Goal: Information Seeking & Learning: Learn about a topic

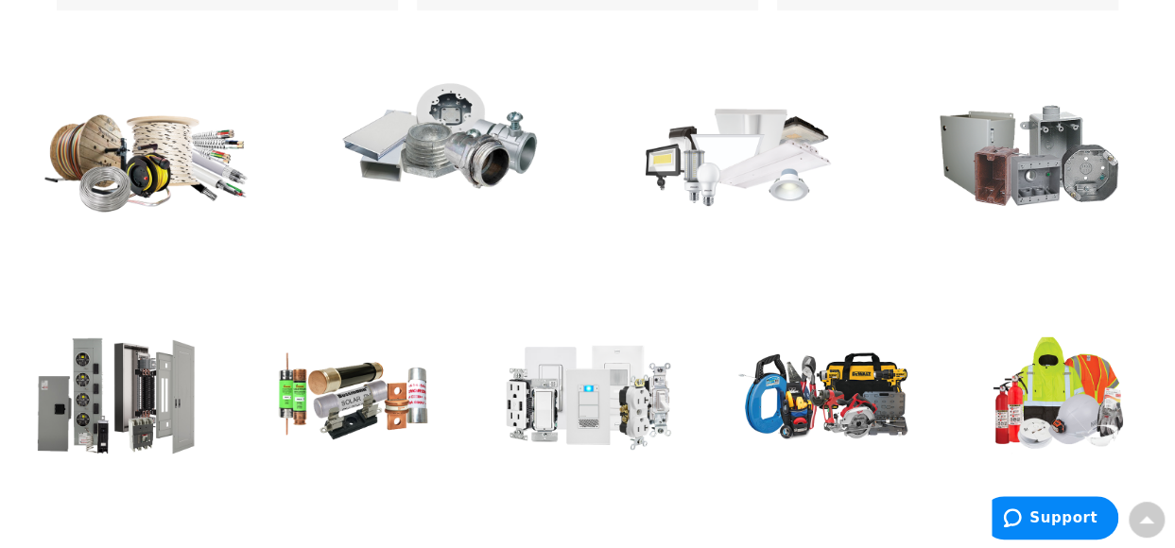
scroll to position [851, 0]
click at [722, 171] on img at bounding box center [735, 154] width 213 height 124
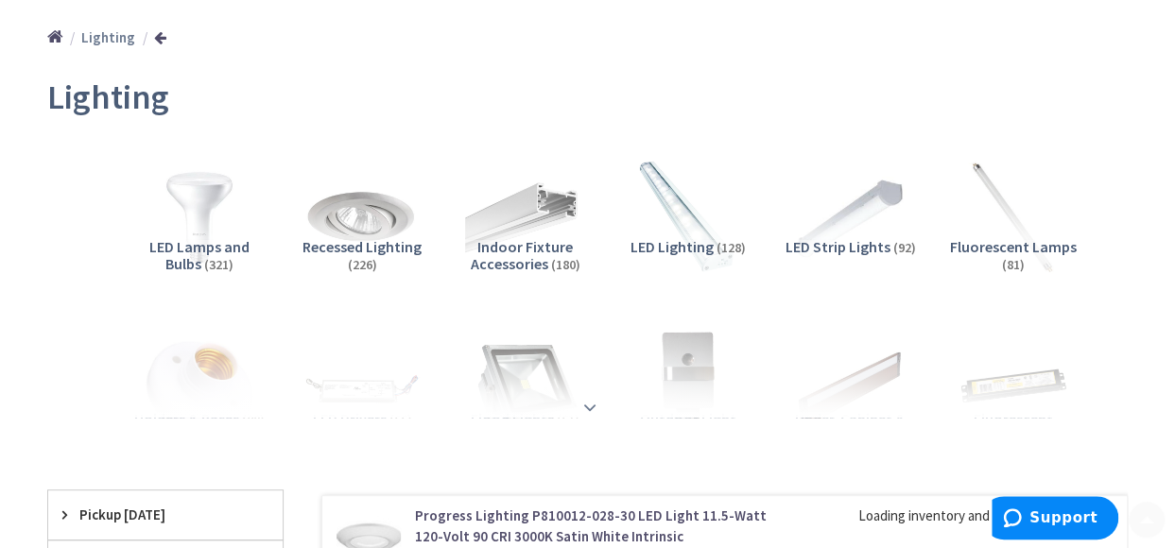
scroll to position [189, 0]
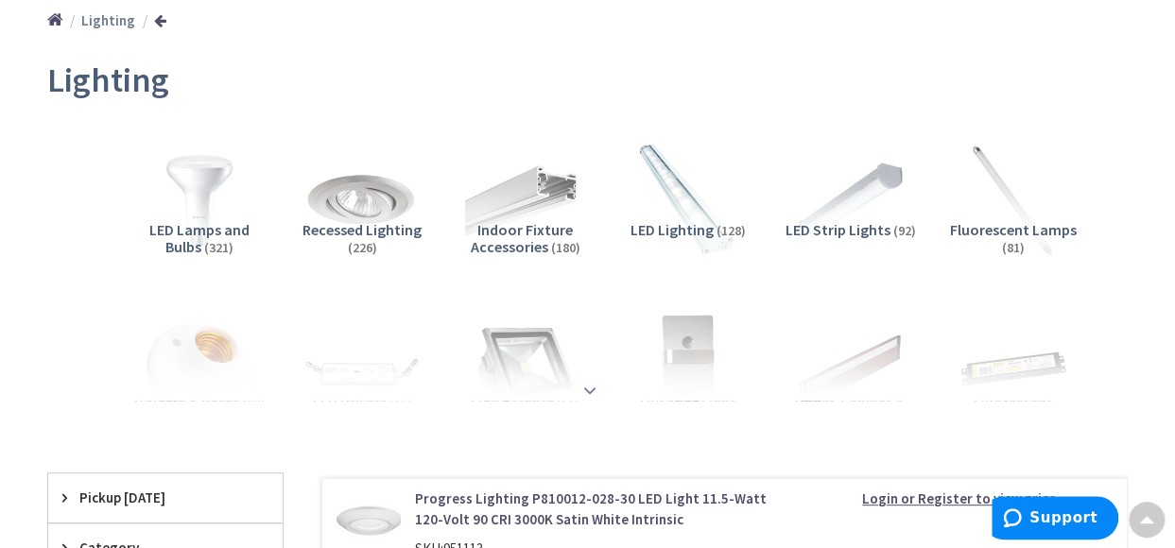
click at [592, 387] on strong at bounding box center [590, 390] width 23 height 21
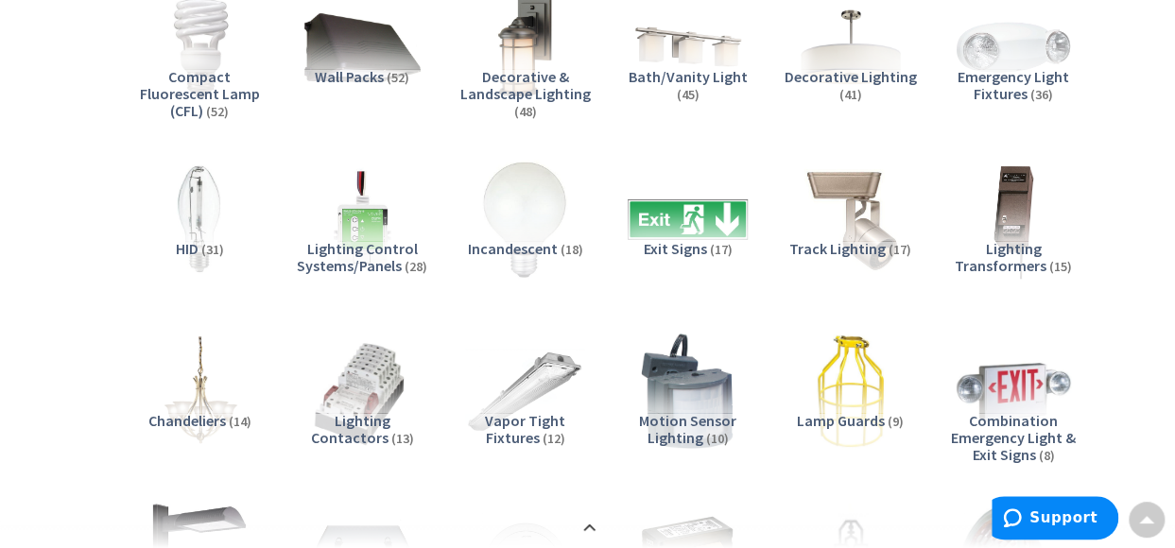
scroll to position [473, 0]
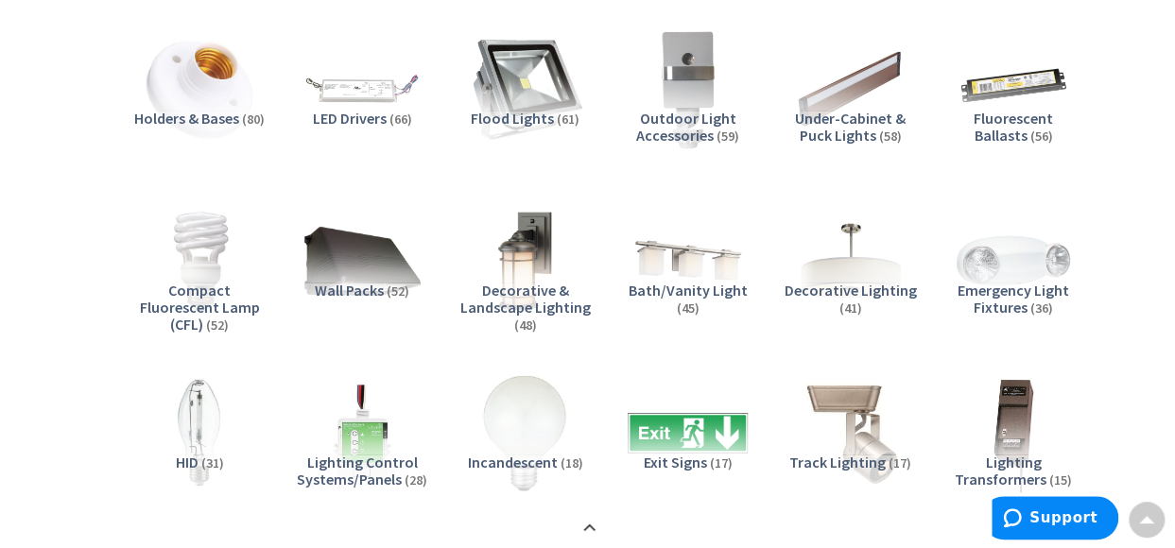
click at [530, 107] on img at bounding box center [524, 89] width 131 height 131
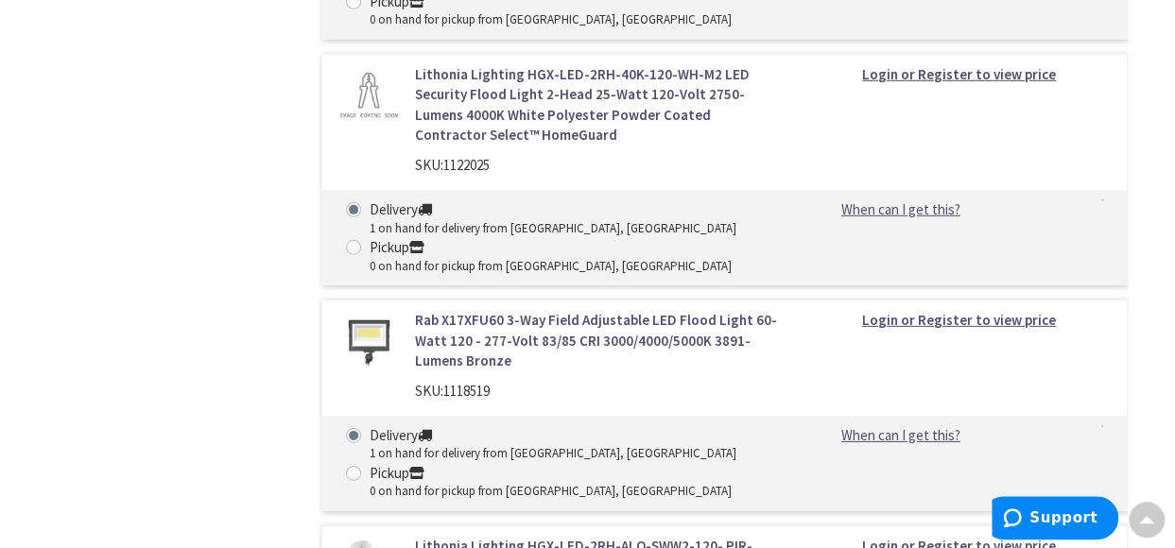
scroll to position [2936, 0]
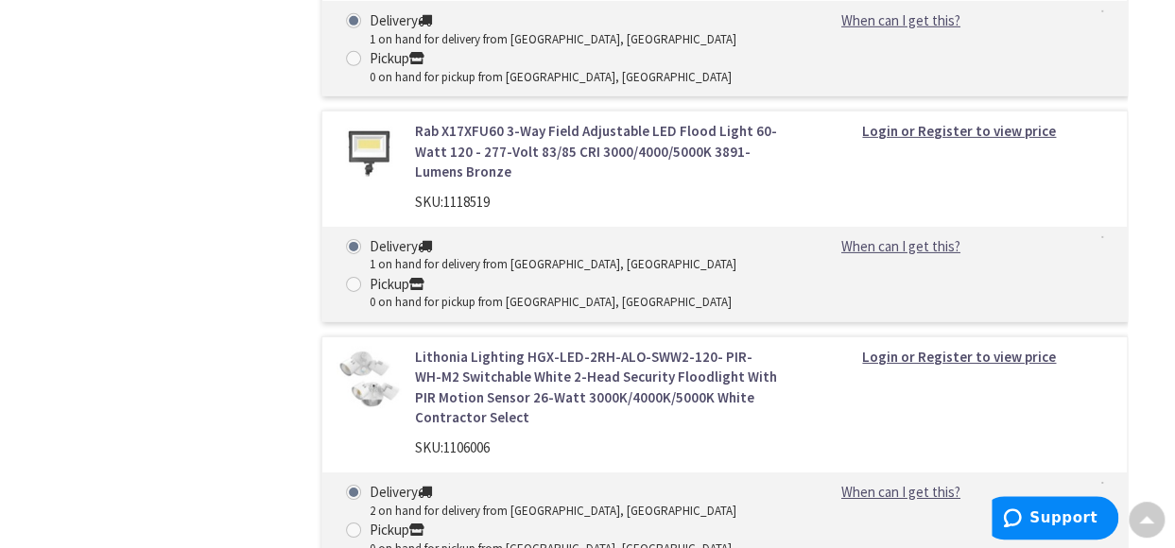
click at [506, 137] on link "Rab X17XFU60 3-Way Field Adjustable LED Flood Light 60-Watt 120 - 277-Volt 83/8…" at bounding box center [596, 151] width 363 height 60
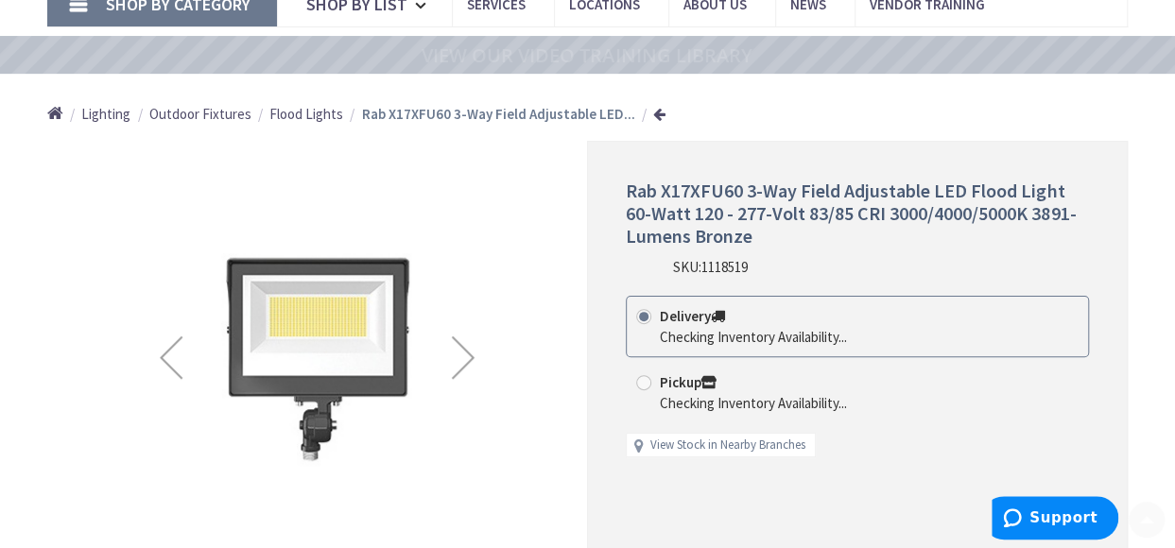
scroll to position [189, 0]
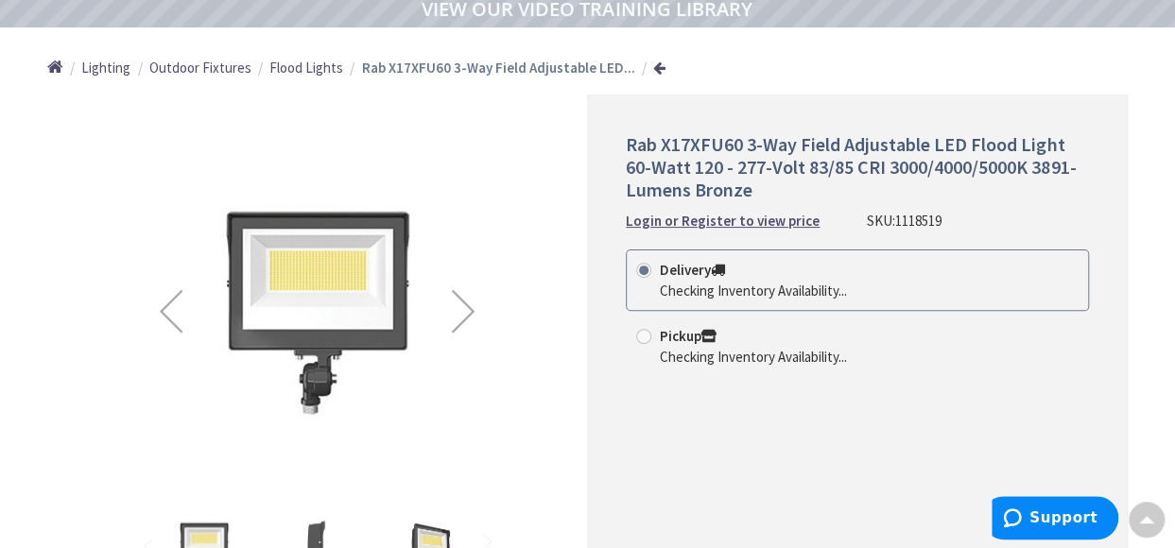
click at [470, 296] on div "Next" at bounding box center [463, 311] width 76 height 76
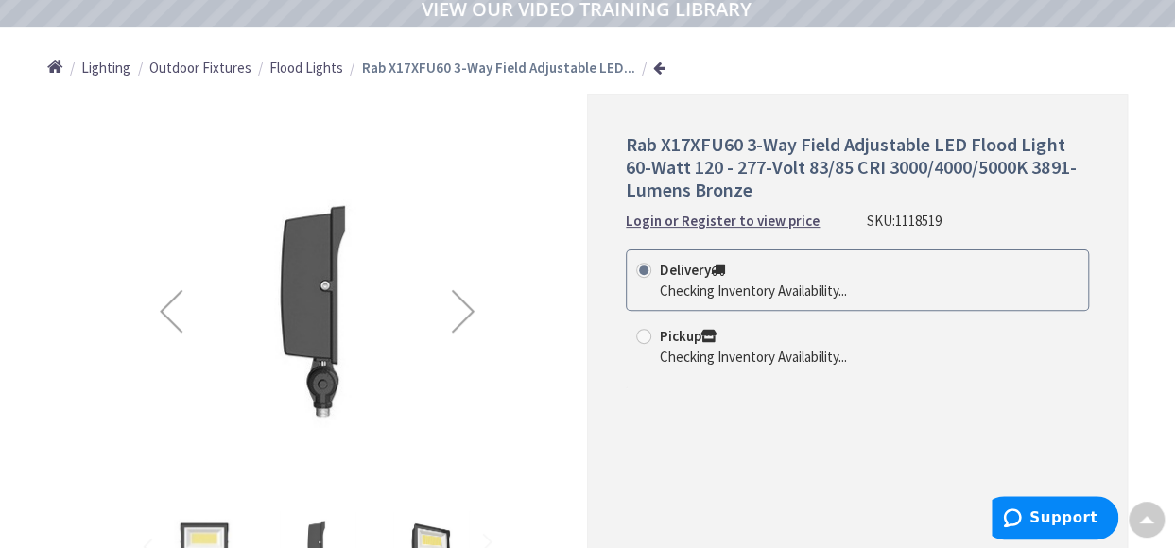
click at [460, 307] on div "Next" at bounding box center [463, 311] width 76 height 76
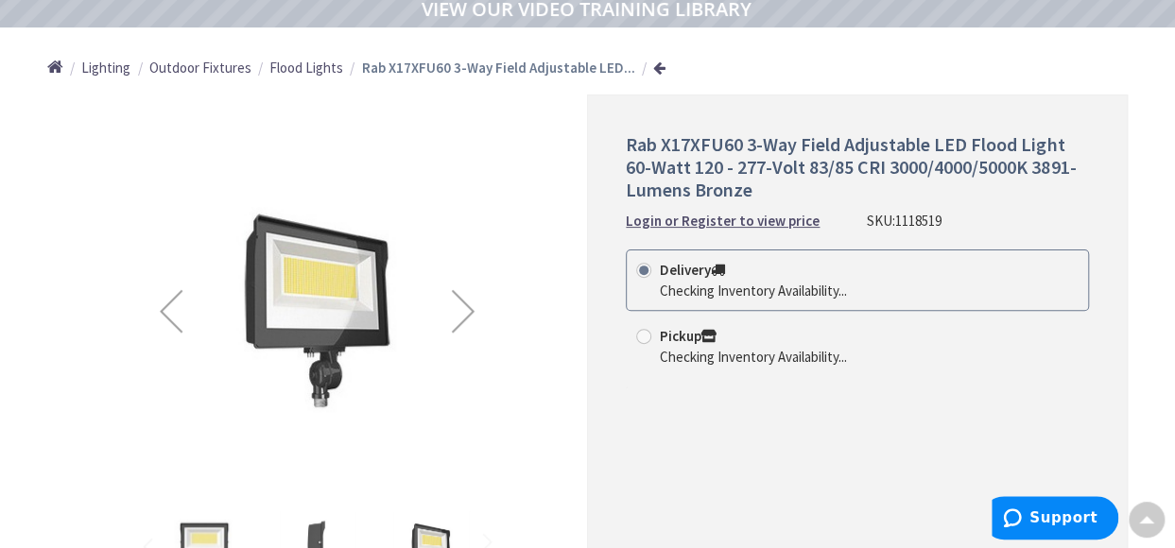
click at [460, 307] on div "Next" at bounding box center [463, 311] width 76 height 76
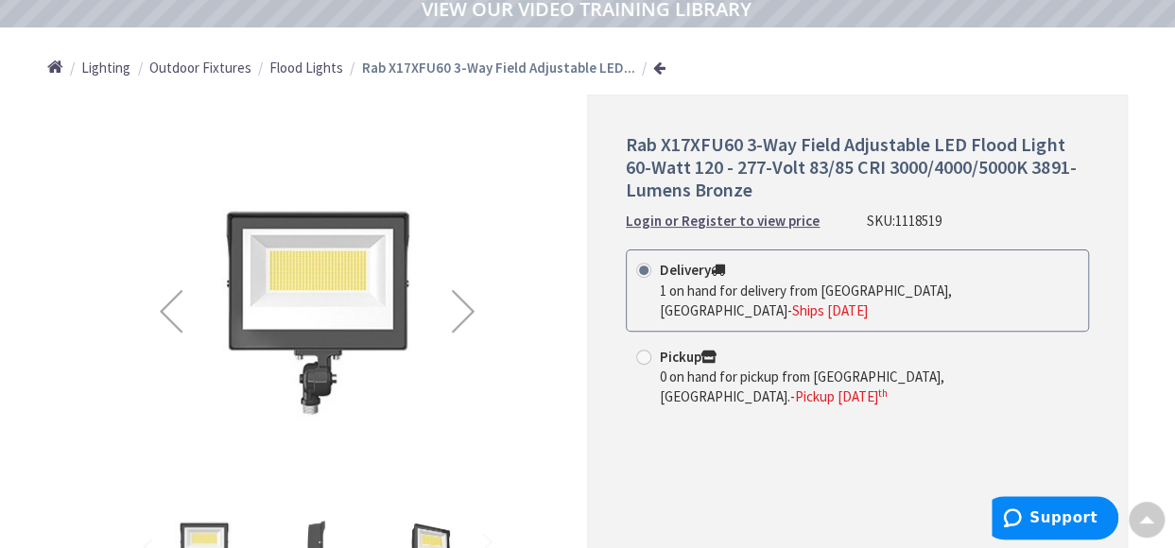
click at [460, 307] on div "Next" at bounding box center [463, 311] width 76 height 76
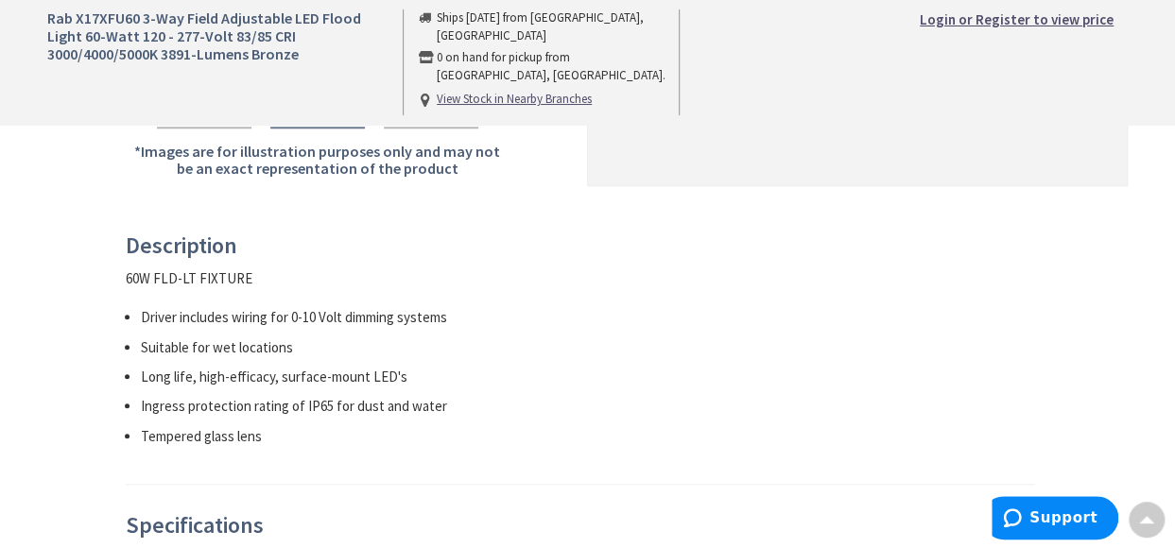
scroll to position [662, 0]
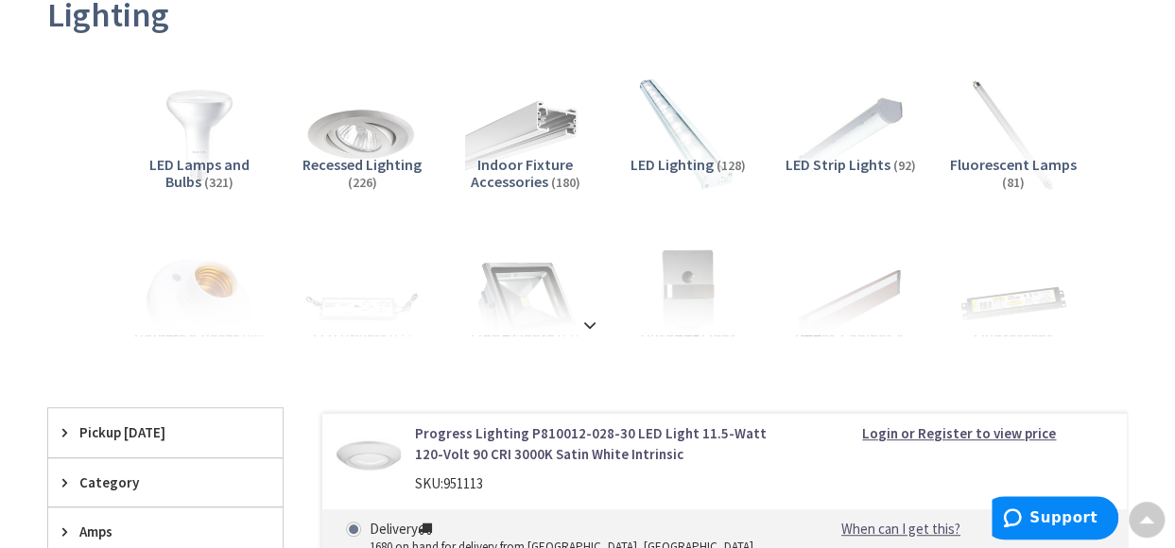
scroll to position [284, 0]
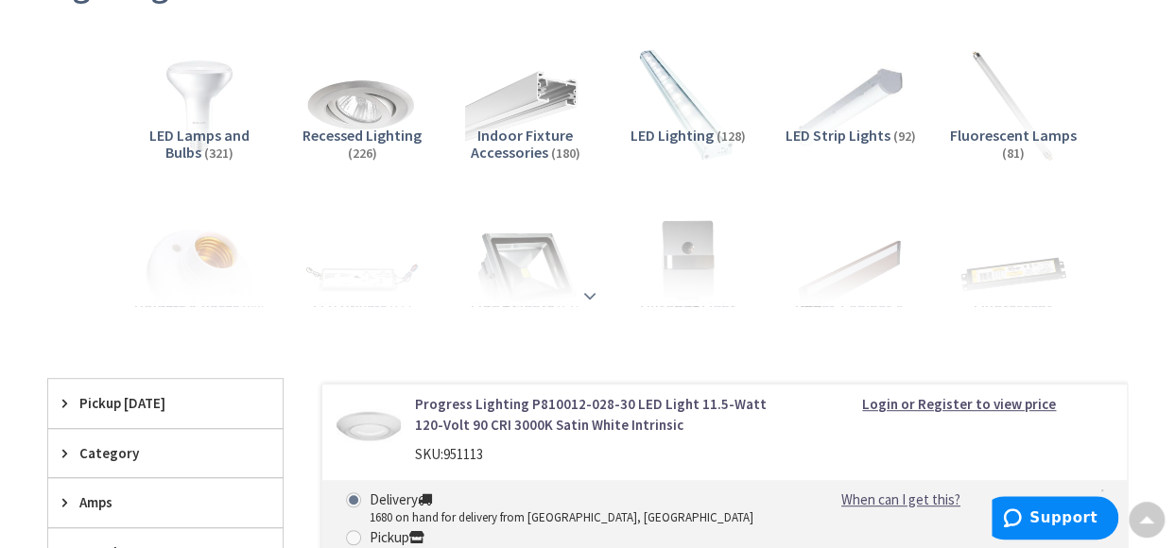
click at [592, 297] on strong at bounding box center [590, 295] width 23 height 21
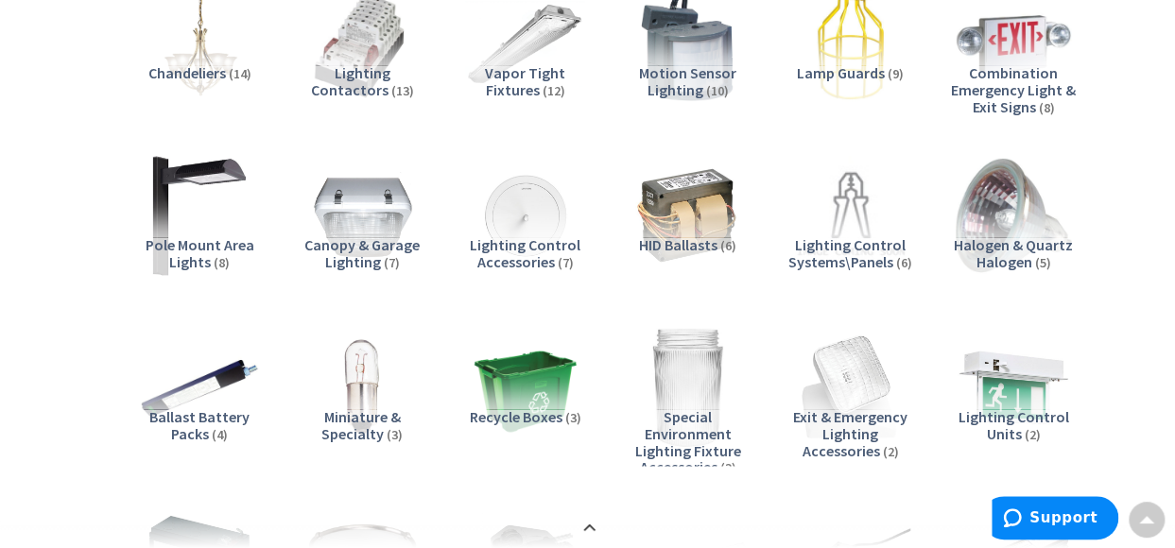
scroll to position [1134, 0]
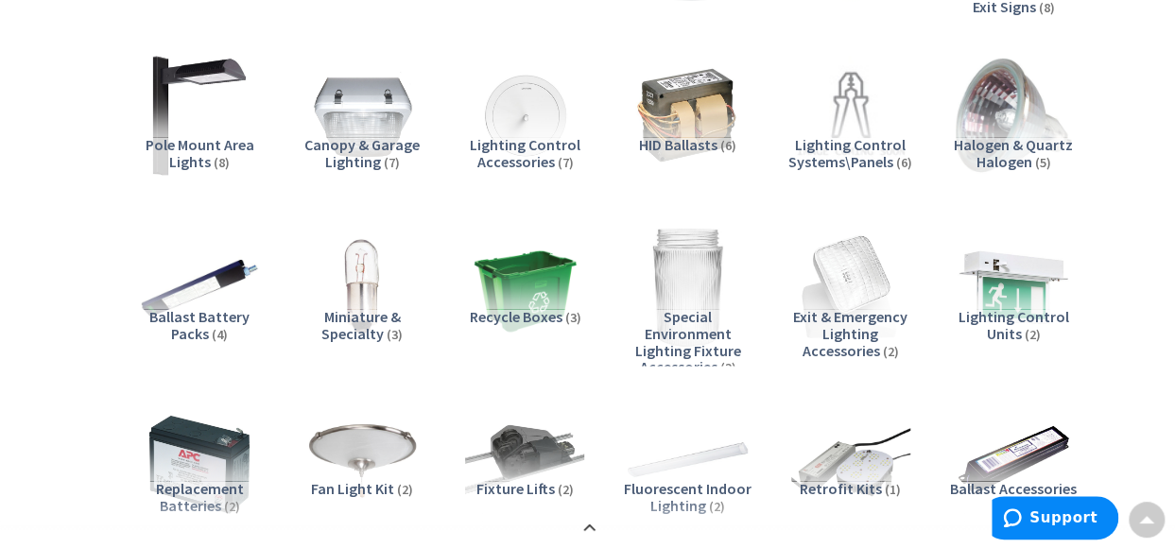
click at [195, 146] on span "Pole Mount Area Lights" at bounding box center [200, 153] width 109 height 36
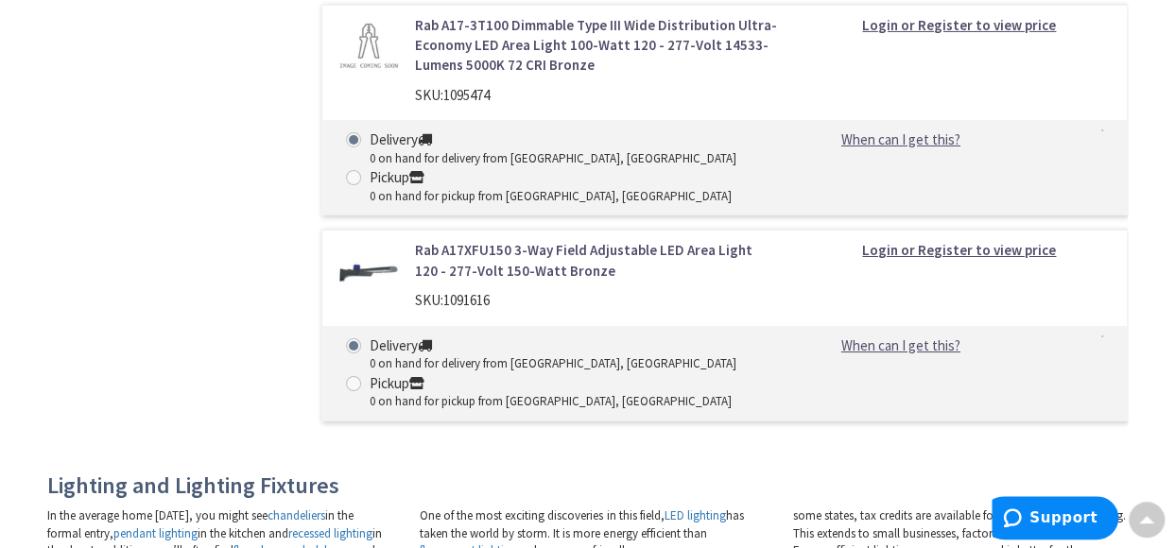
scroll to position [3220, 0]
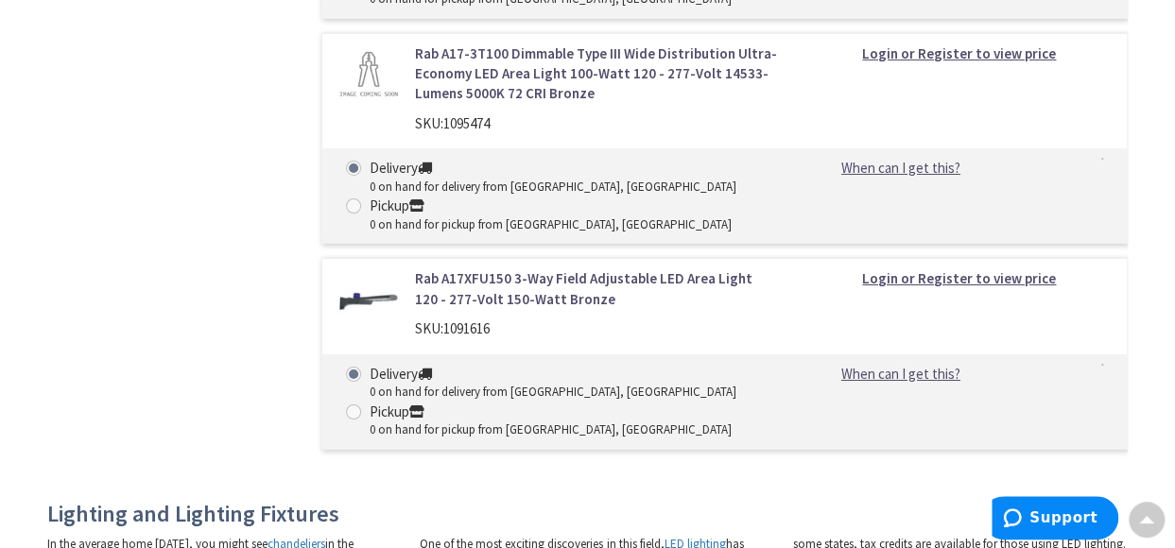
click at [490, 268] on link "Rab A17XFU150 3-Way Field Adjustable LED Area Light 120 - 277-Volt 150-Watt Bro…" at bounding box center [596, 288] width 363 height 41
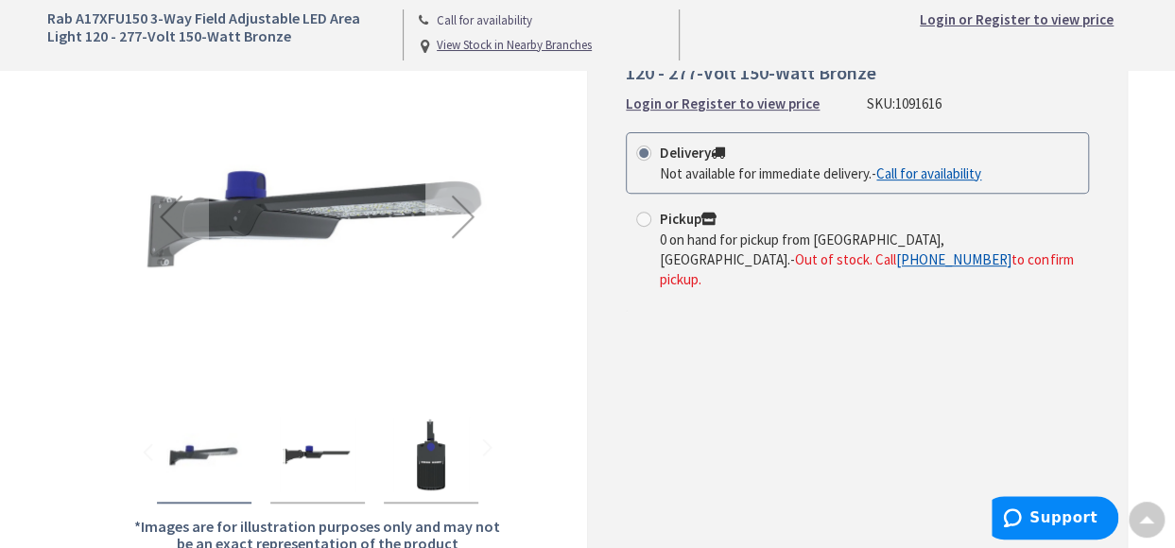
scroll to position [284, 0]
click at [464, 219] on div "Next" at bounding box center [463, 217] width 76 height 76
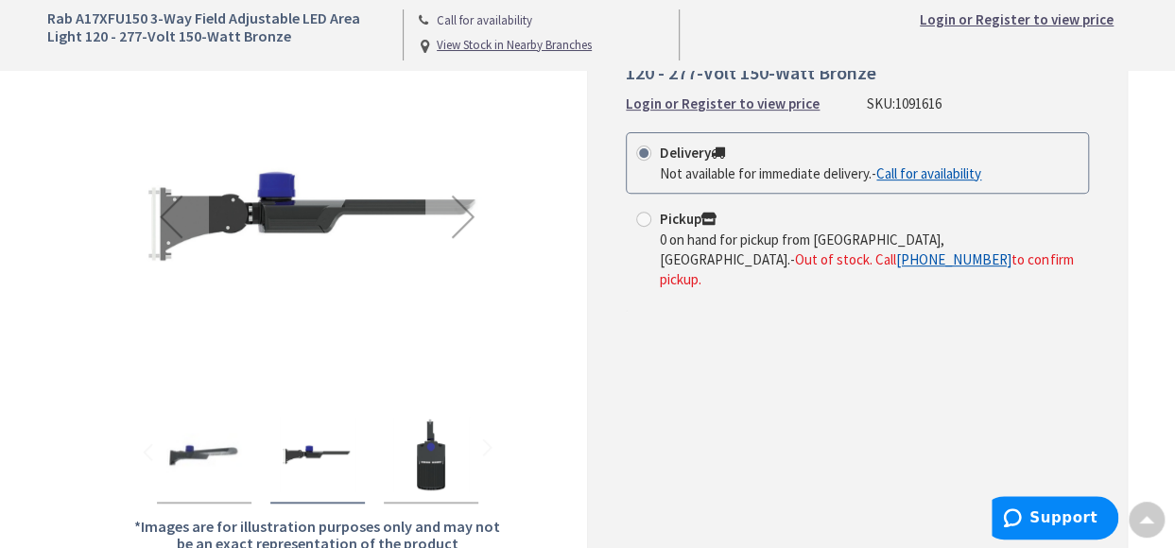
click at [467, 218] on div "Next" at bounding box center [463, 217] width 76 height 76
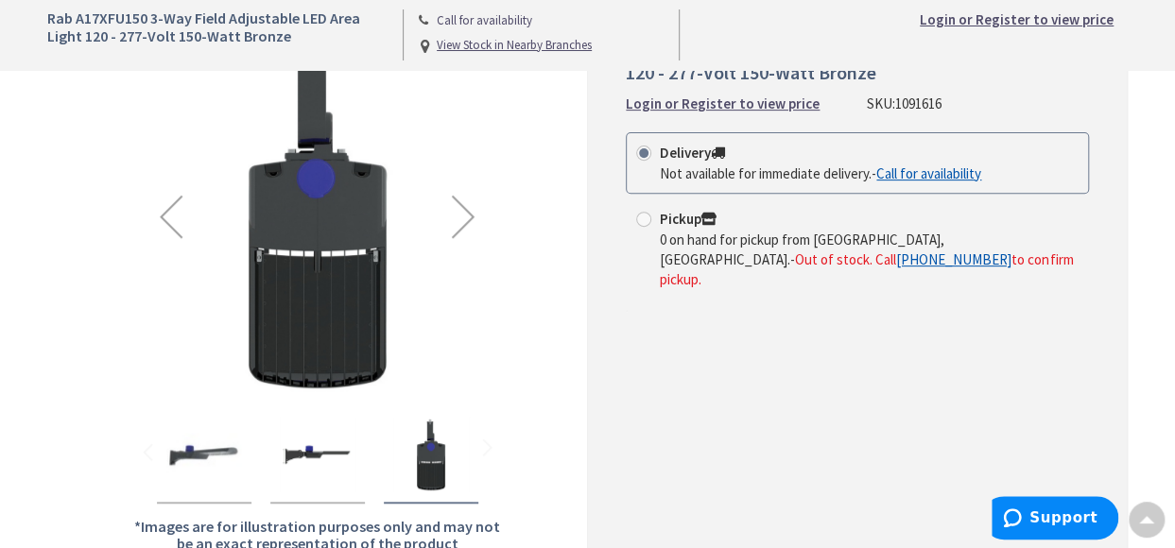
click at [467, 218] on div "Next" at bounding box center [463, 217] width 76 height 76
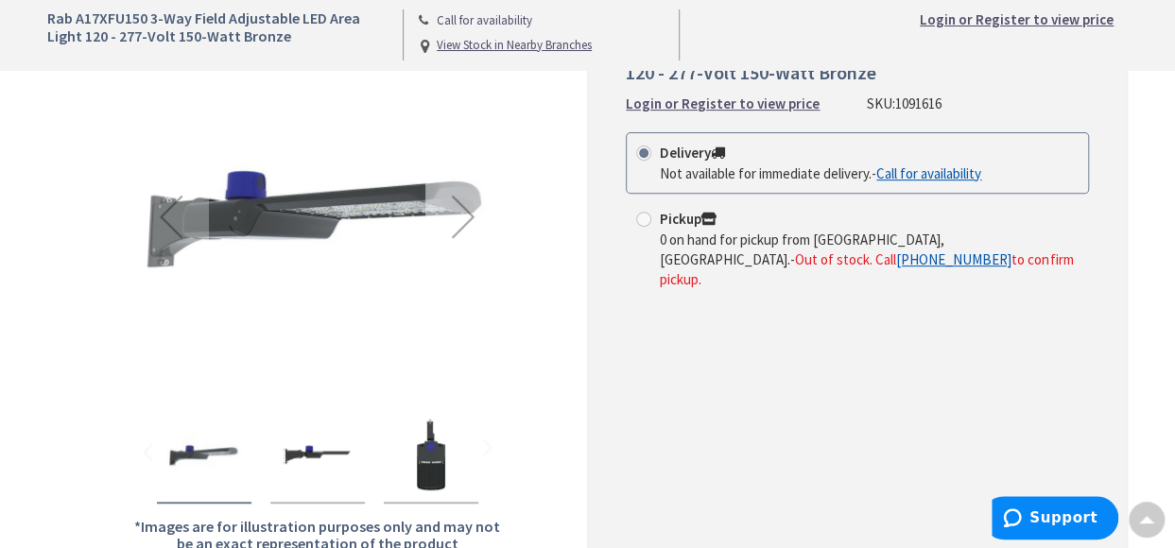
click at [467, 218] on div "Next" at bounding box center [463, 217] width 76 height 76
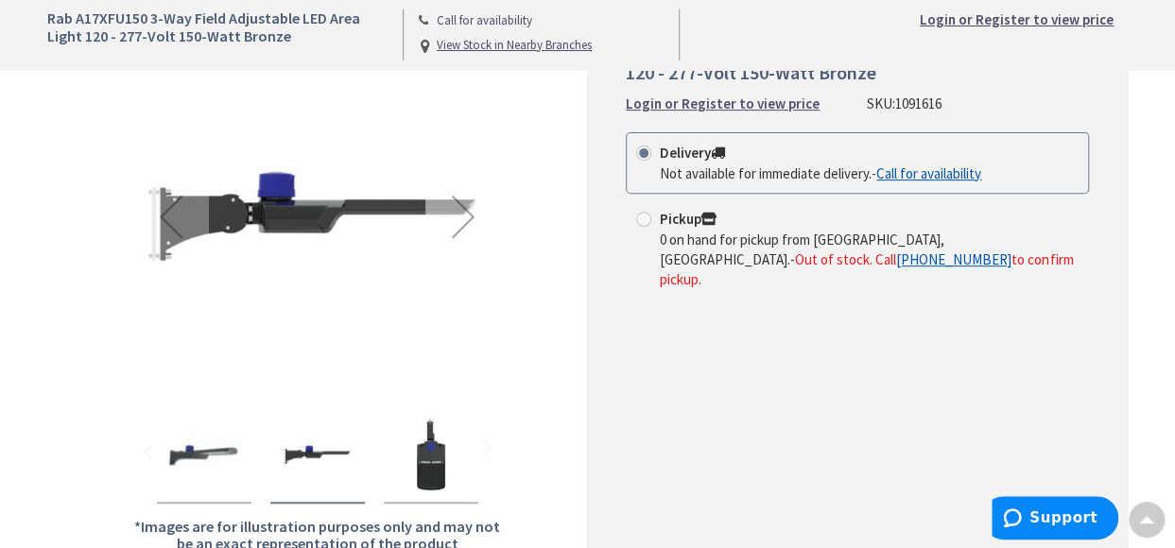
click at [468, 218] on div "Next" at bounding box center [463, 217] width 76 height 76
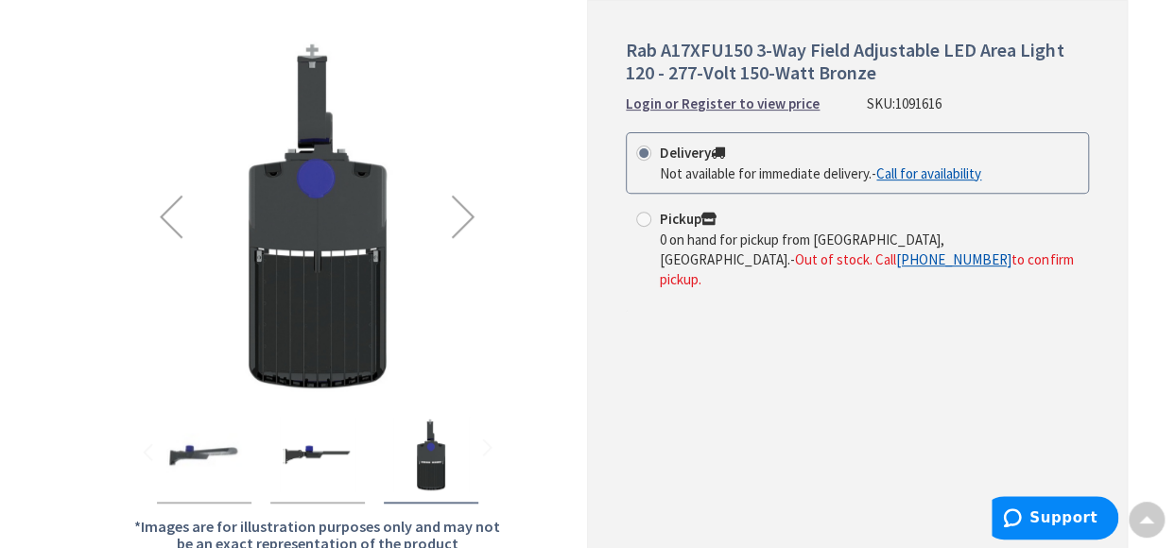
scroll to position [0, 0]
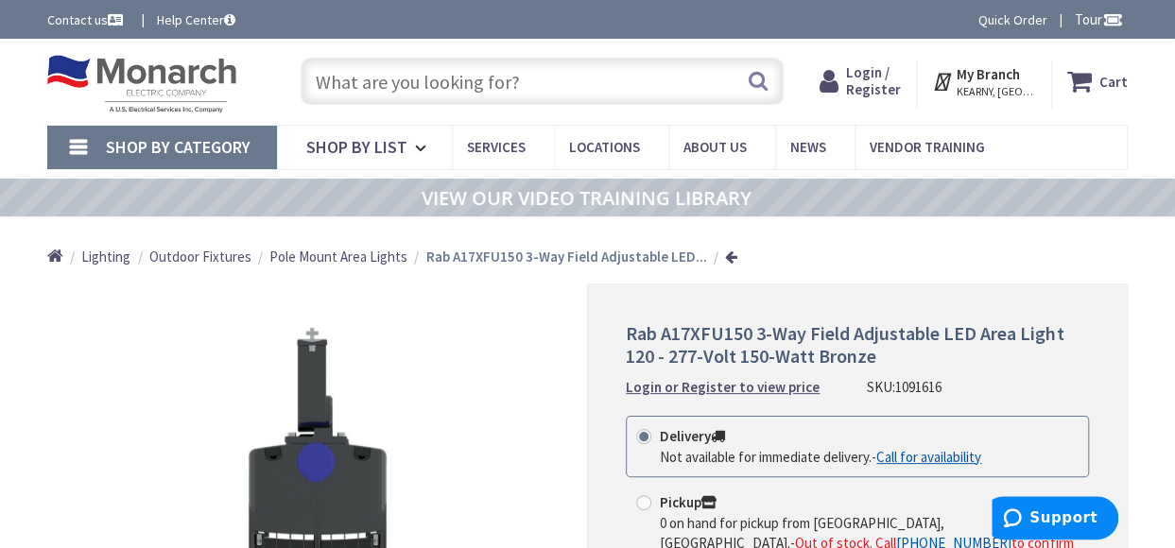
click at [103, 260] on span "Lighting" at bounding box center [105, 257] width 49 height 18
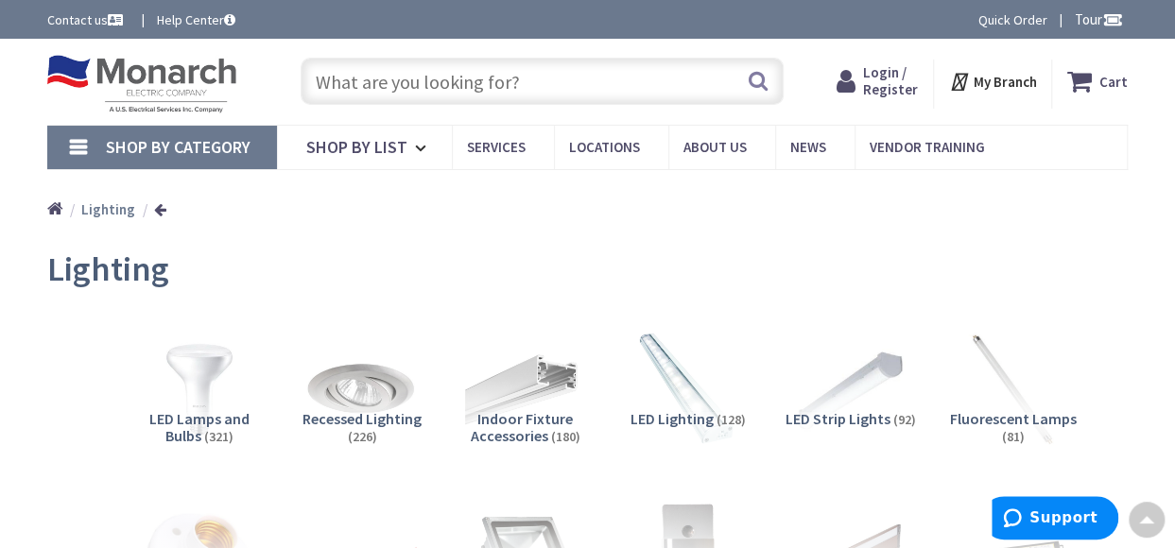
scroll to position [284, 0]
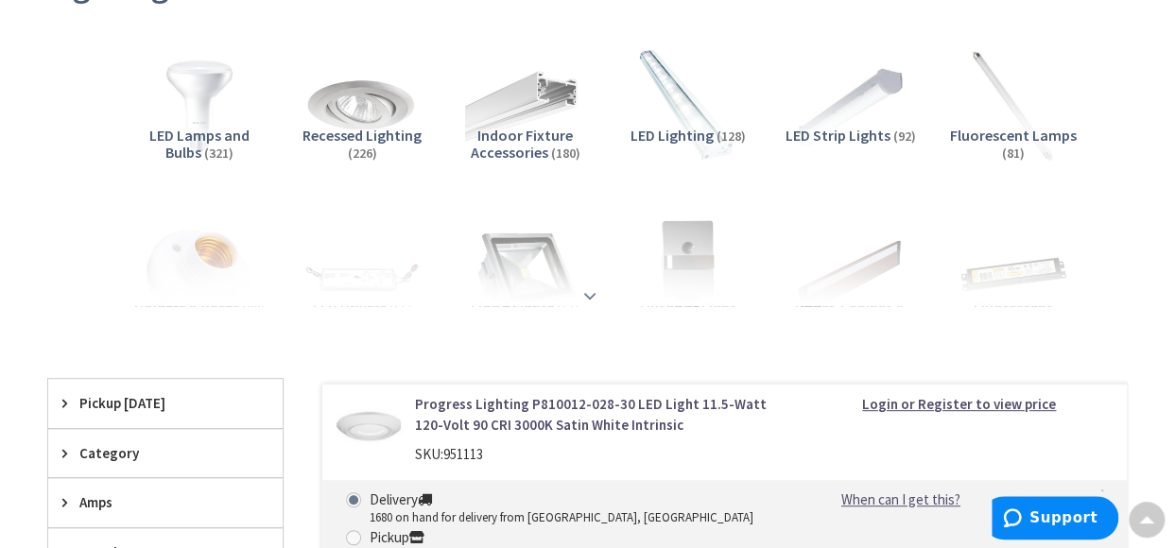
click at [584, 299] on strong at bounding box center [590, 291] width 23 height 21
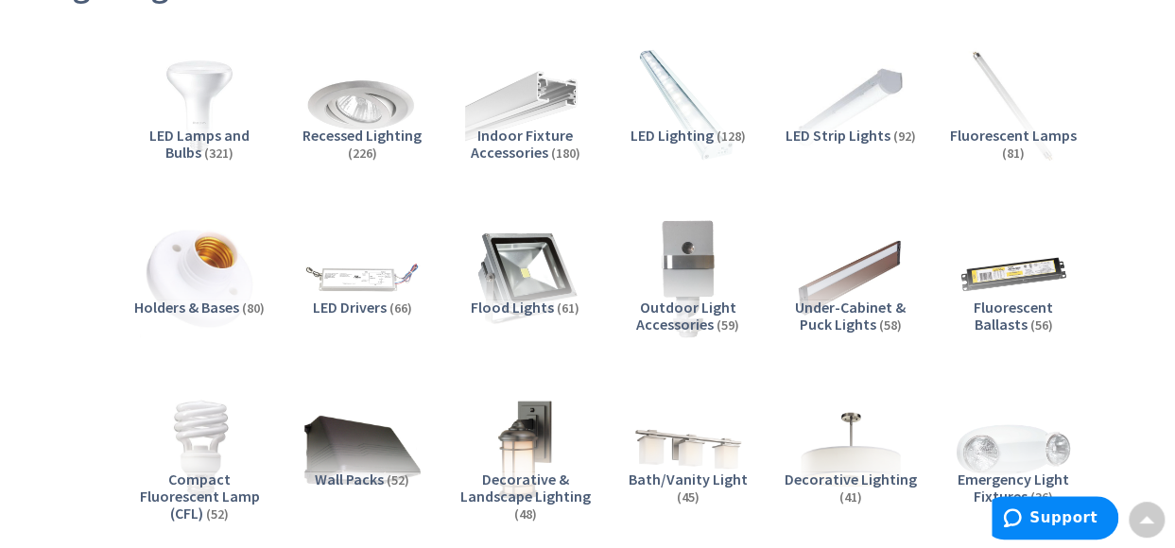
click at [588, 293] on div "Flood Lights (61)" at bounding box center [524, 280] width 132 height 151
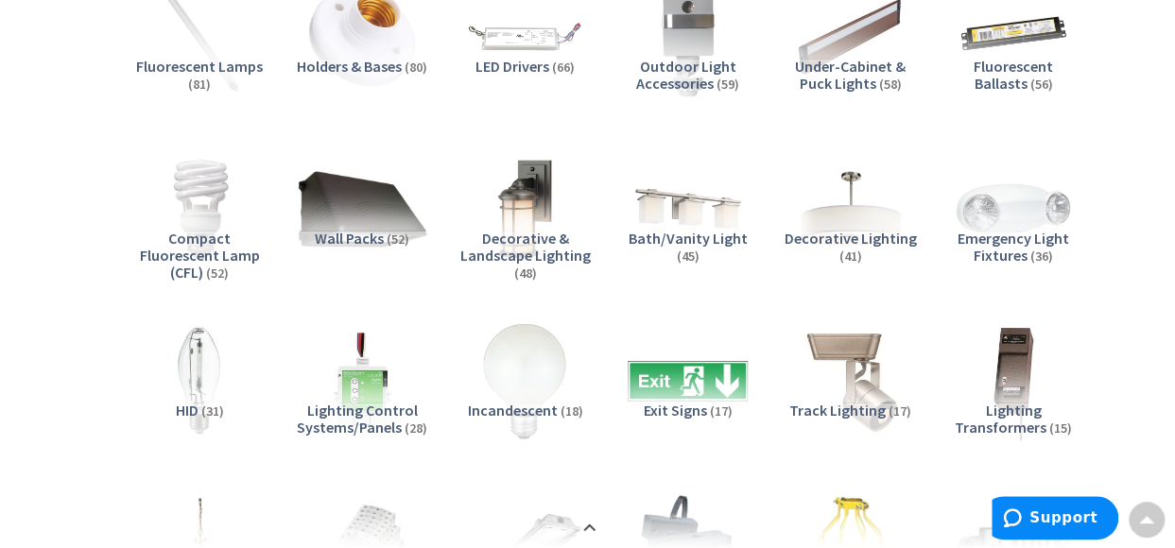
scroll to position [478, 0]
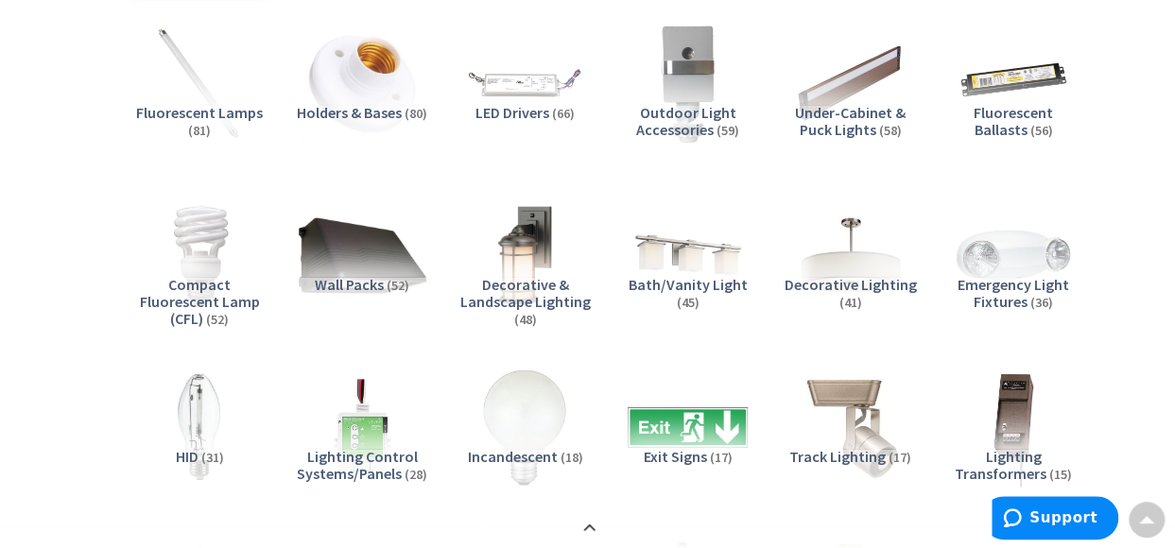
click at [372, 247] on img at bounding box center [362, 255] width 131 height 131
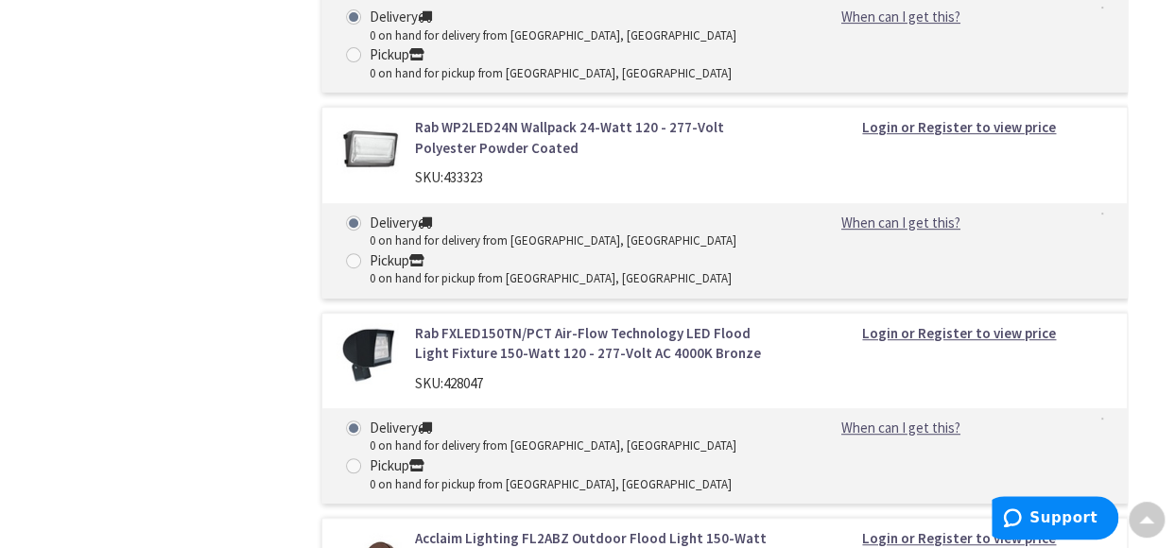
scroll to position [14469, 0]
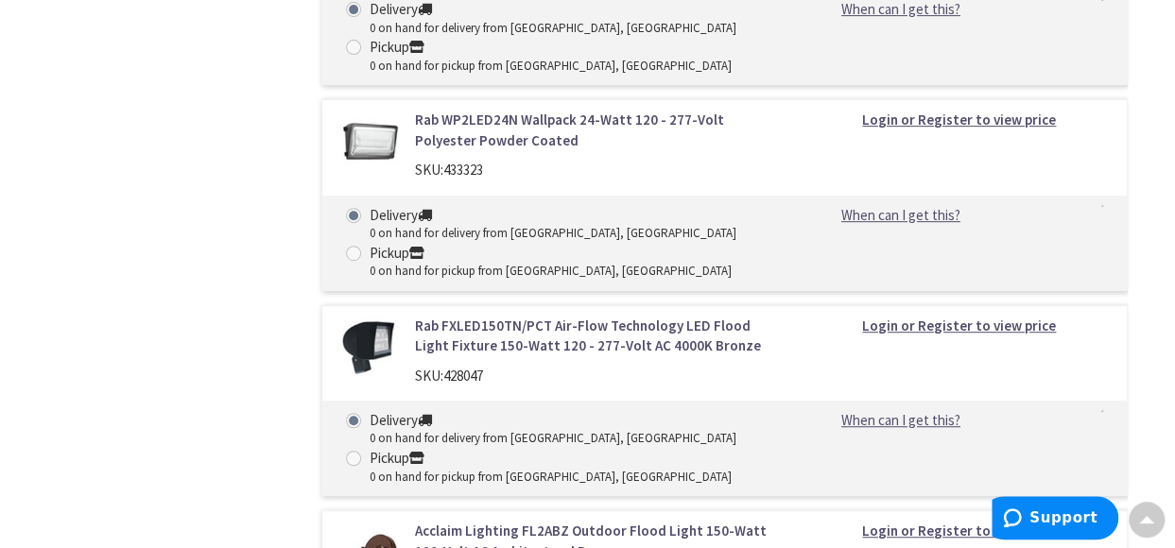
click at [429, 316] on link "Rab FXLED150TN/PCT Air-Flow Technology LED Flood Light Fixture 150-Watt 120 - 2…" at bounding box center [596, 336] width 363 height 41
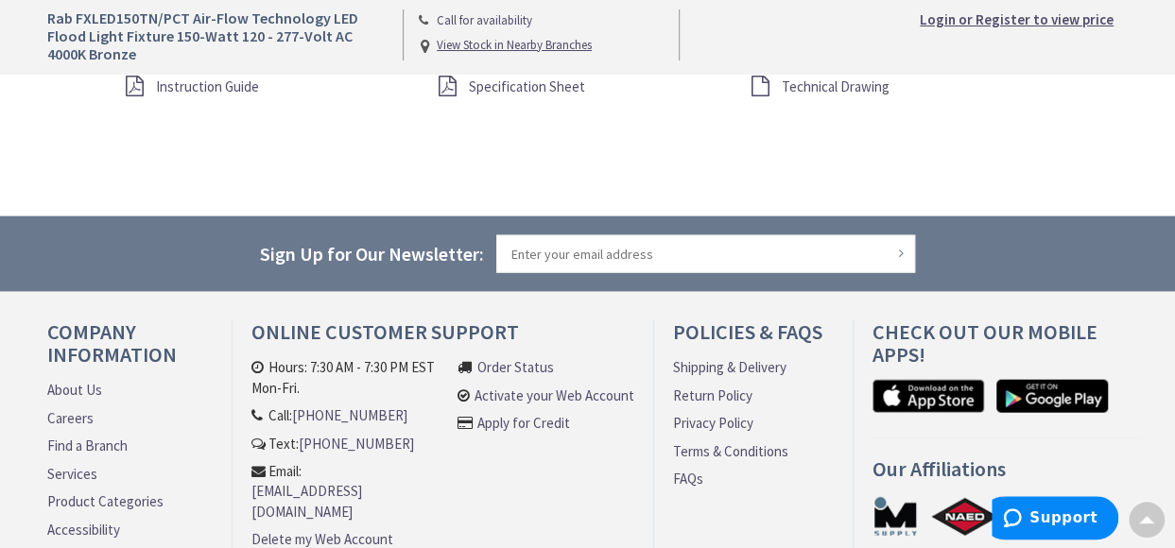
scroll to position [1702, 0]
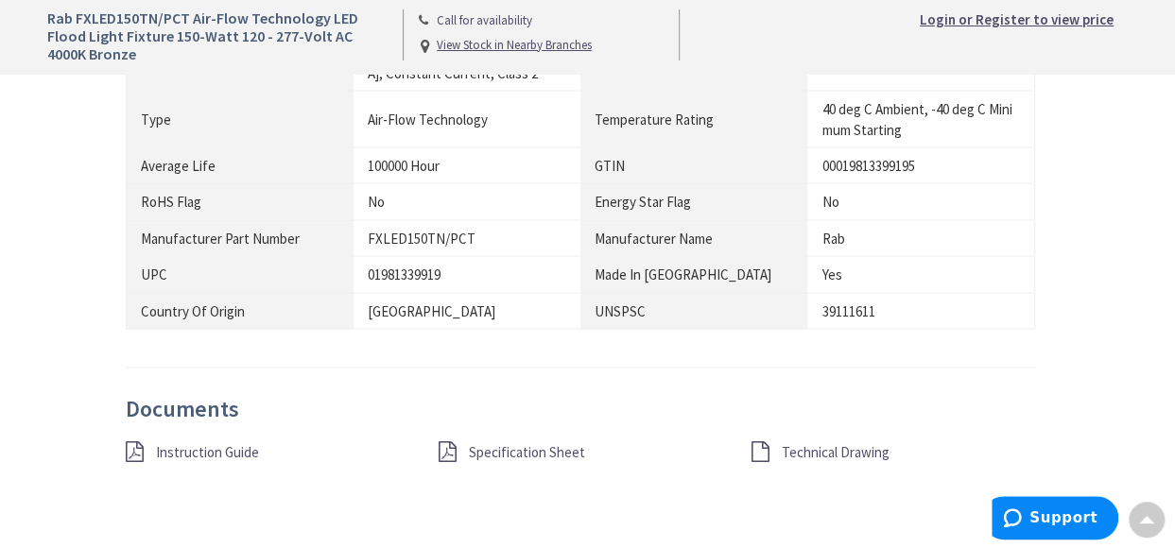
click at [786, 442] on span "Technical Drawing" at bounding box center [835, 451] width 108 height 18
